Goal: Obtain resource: Download file/media

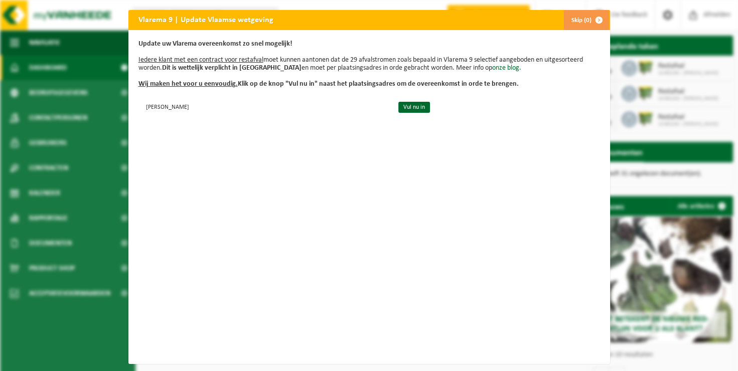
click at [596, 18] on span "button" at bounding box center [599, 20] width 20 height 20
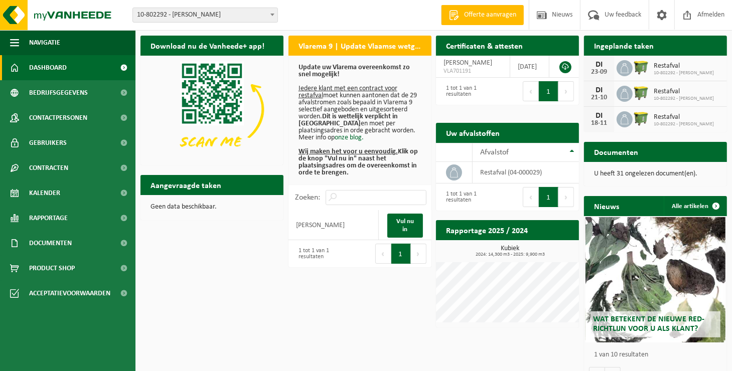
click at [640, 175] on p "U heeft 31 ongelezen document(en)." at bounding box center [655, 174] width 123 height 7
click at [54, 247] on span "Documenten" at bounding box center [50, 243] width 43 height 25
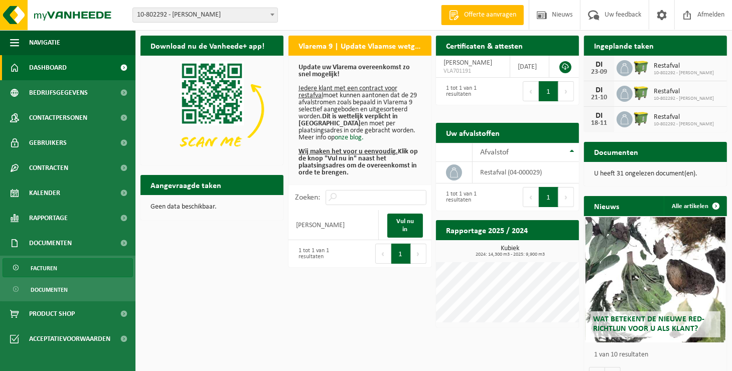
click at [48, 267] on span "Facturen" at bounding box center [44, 268] width 27 height 19
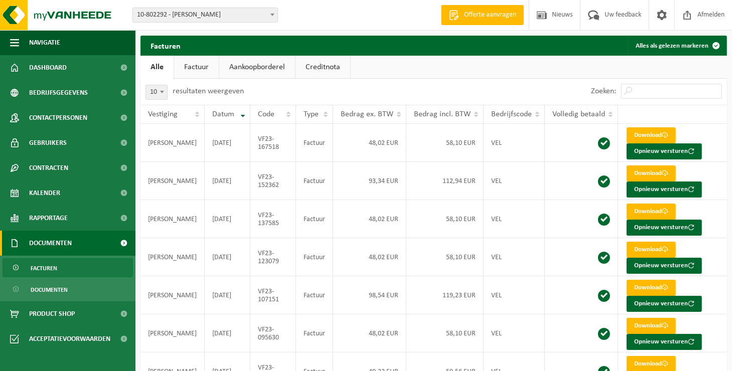
click at [197, 75] on link "Factuur" at bounding box center [196, 67] width 45 height 23
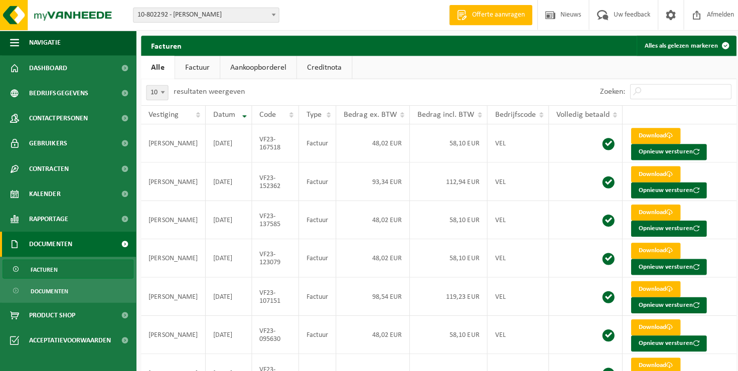
click at [197, 75] on link "Factuur" at bounding box center [196, 67] width 45 height 23
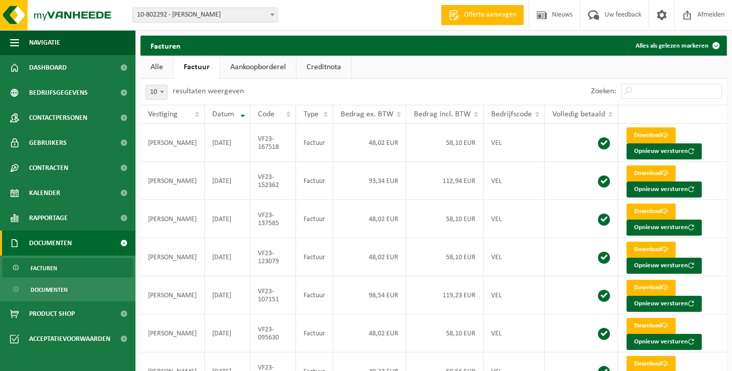
click at [43, 271] on span "Facturen" at bounding box center [44, 268] width 27 height 19
click at [59, 284] on span "Documenten" at bounding box center [49, 289] width 37 height 19
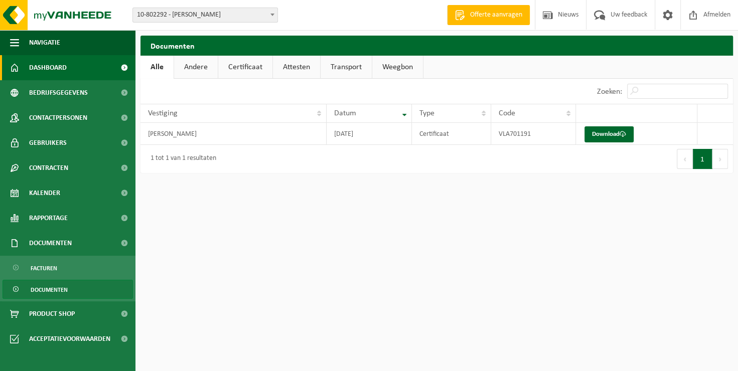
click at [57, 70] on span "Dashboard" at bounding box center [48, 67] width 38 height 25
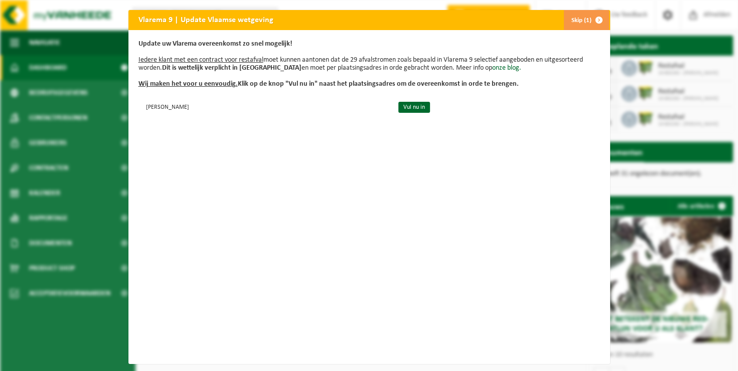
click at [583, 18] on button "Skip (1)" at bounding box center [586, 20] width 46 height 20
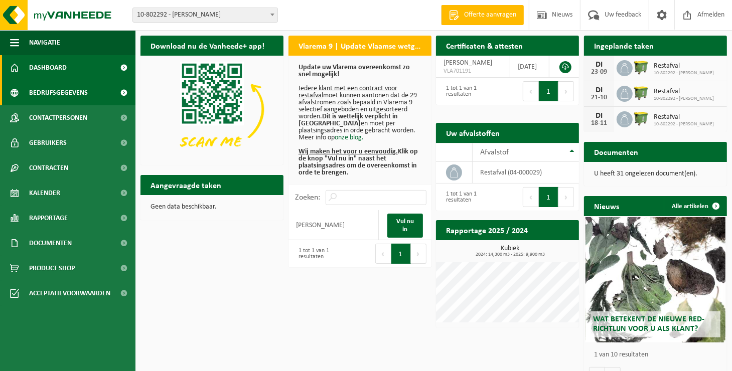
click at [42, 93] on span "Bedrijfsgegevens" at bounding box center [58, 92] width 59 height 25
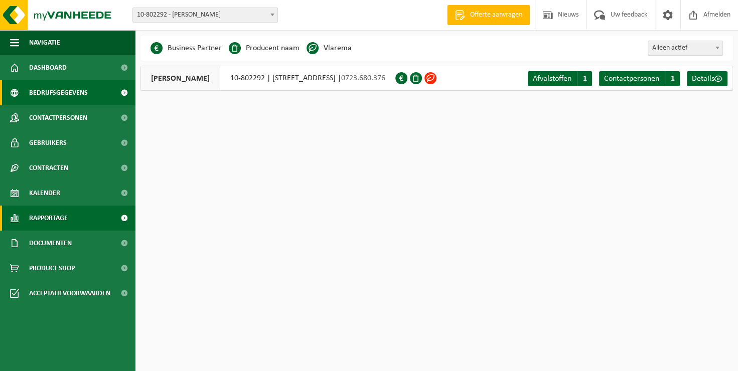
click at [34, 216] on span "Rapportage" at bounding box center [48, 218] width 39 height 25
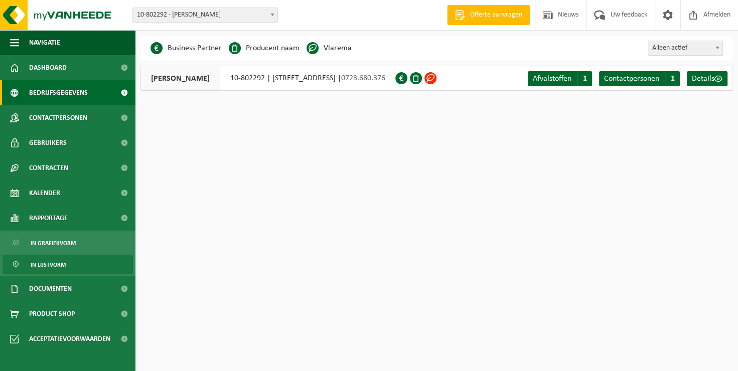
click at [42, 265] on span "In lijstvorm" at bounding box center [48, 264] width 35 height 19
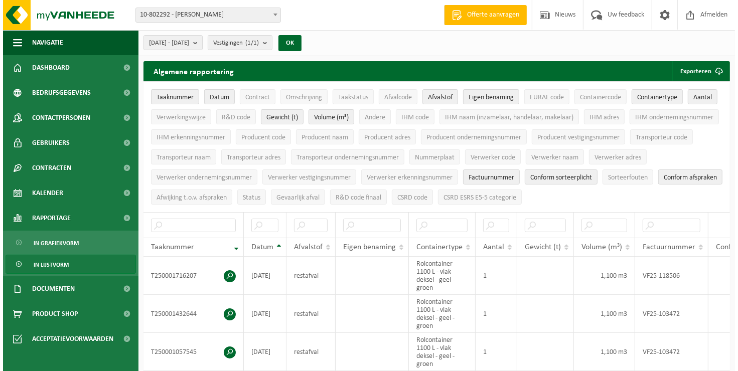
scroll to position [38, 0]
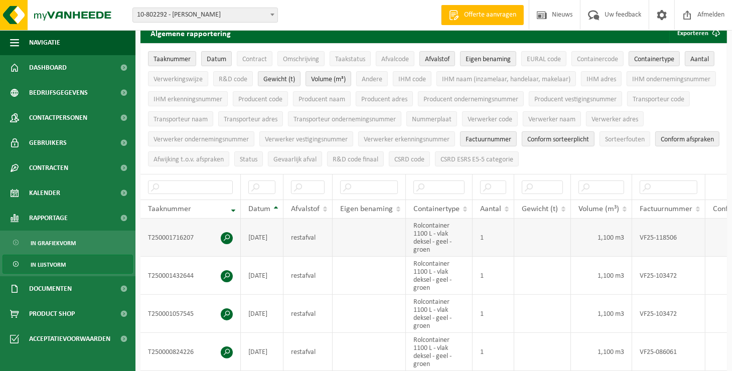
click at [224, 232] on span at bounding box center [227, 238] width 12 height 12
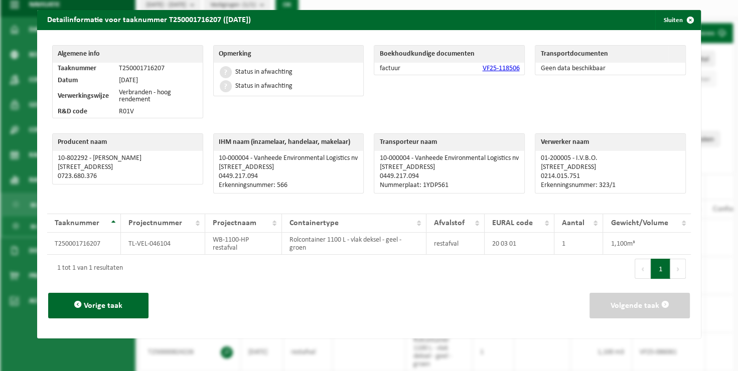
click at [486, 68] on link "VF25-118506" at bounding box center [500, 69] width 37 height 8
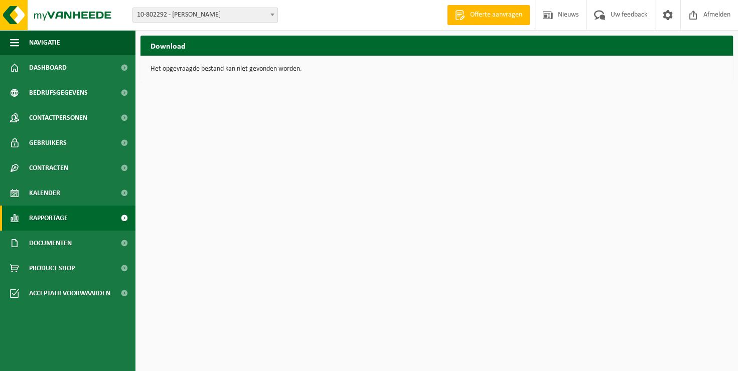
click at [43, 215] on span "Rapportage" at bounding box center [48, 218] width 39 height 25
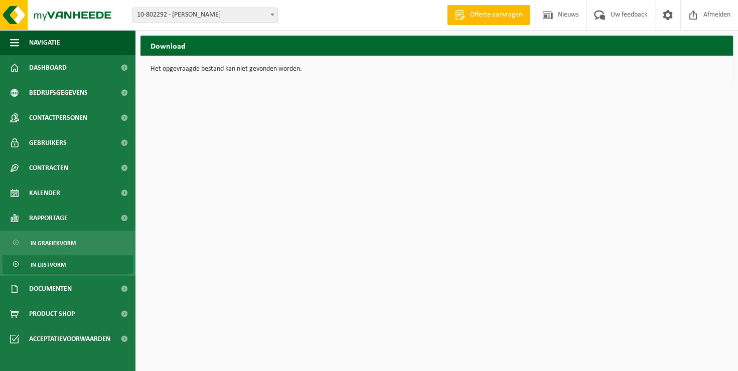
click at [43, 261] on span "In lijstvorm" at bounding box center [48, 264] width 35 height 19
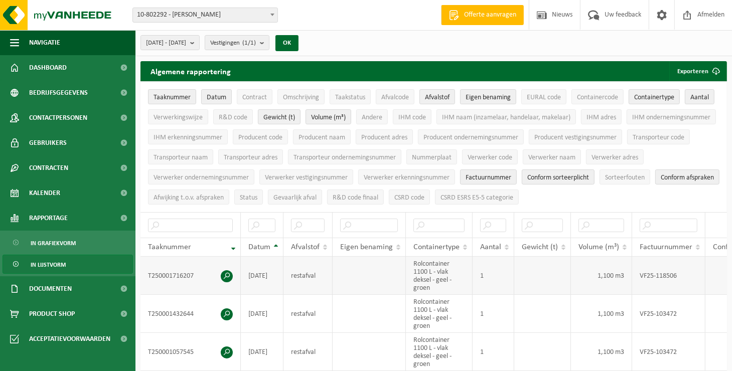
click at [225, 271] on span at bounding box center [227, 276] width 12 height 12
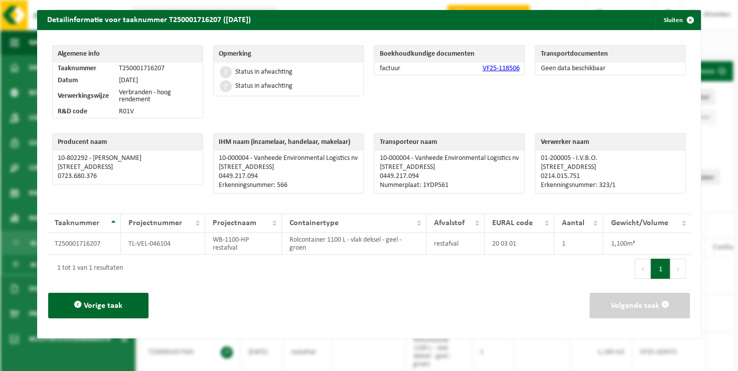
click at [487, 72] on link "VF25-118506" at bounding box center [500, 69] width 37 height 8
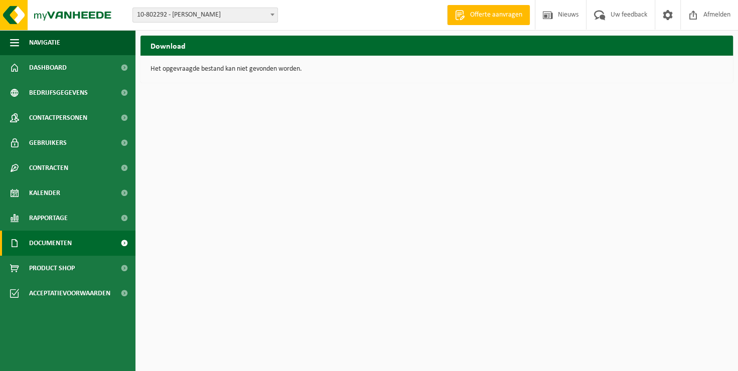
click at [46, 240] on span "Documenten" at bounding box center [50, 243] width 43 height 25
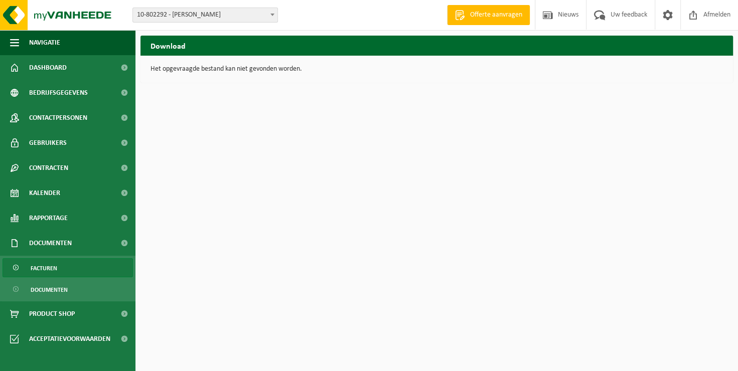
click at [39, 264] on span "Facturen" at bounding box center [44, 268] width 27 height 19
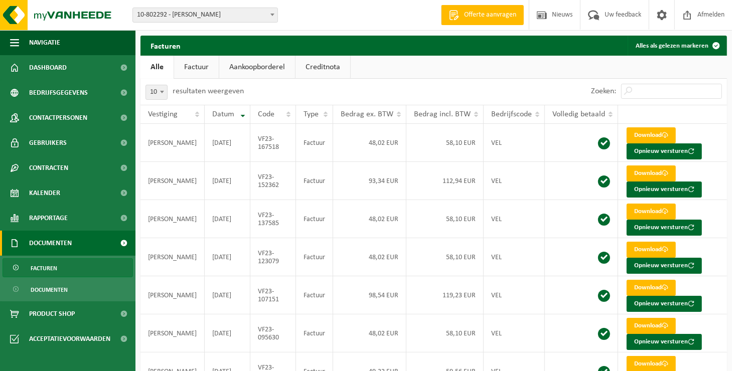
click at [203, 71] on link "Factuur" at bounding box center [196, 67] width 45 height 23
click at [657, 91] on input "Zoeken:" at bounding box center [671, 91] width 101 height 15
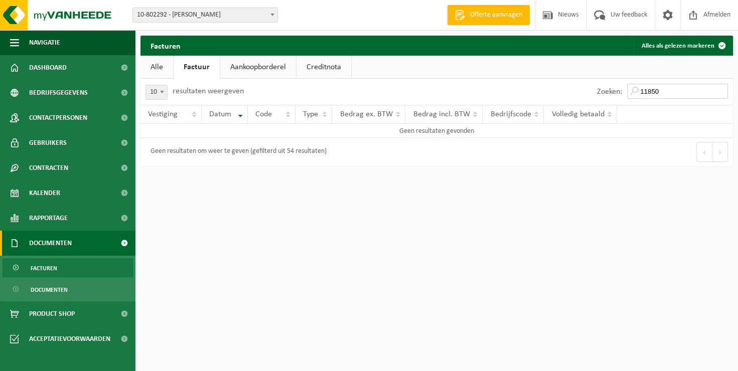
type input "118506"
